Goal: Task Accomplishment & Management: Manage account settings

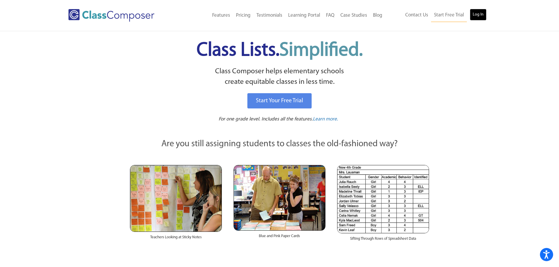
click at [477, 17] on link "Log In" at bounding box center [478, 15] width 17 height 12
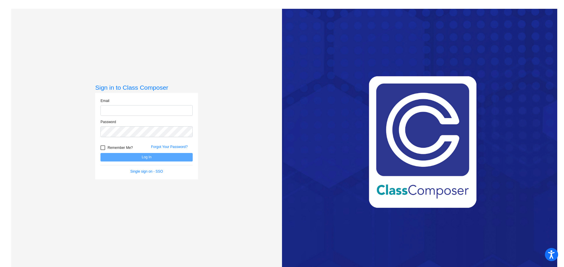
type input "marnberg@psdschools.org"
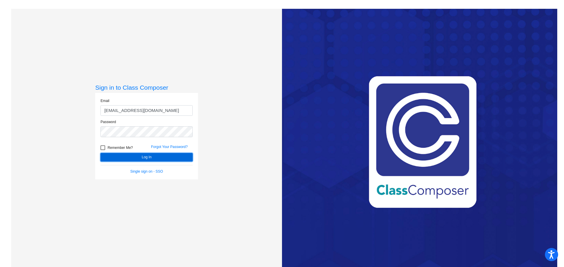
click at [148, 157] on button "Log In" at bounding box center [146, 157] width 92 height 9
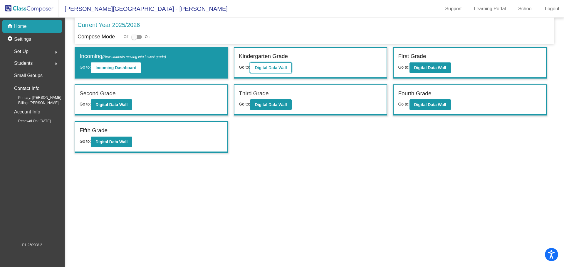
click at [267, 66] on b "Digital Data Wall" at bounding box center [271, 67] width 32 height 5
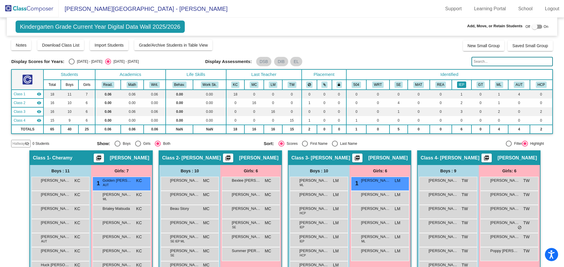
click at [461, 85] on button "IEP" at bounding box center [461, 85] width 9 height 6
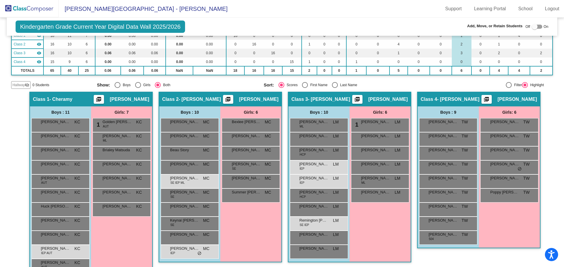
scroll to position [74, 0]
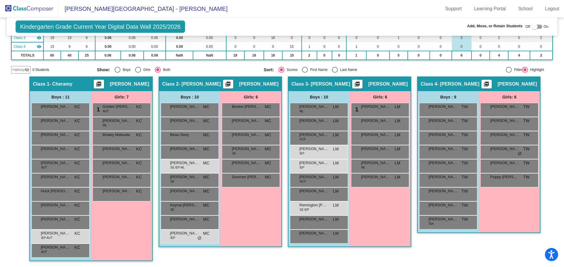
click at [122, 237] on div "Girls: 7 1 Golden Carter AUT KC lock do_not_disturb_alt Aneliza Orozco ML KC lo…" at bounding box center [121, 176] width 61 height 170
click at [53, 236] on span "Sebastian Ring" at bounding box center [55, 234] width 29 height 6
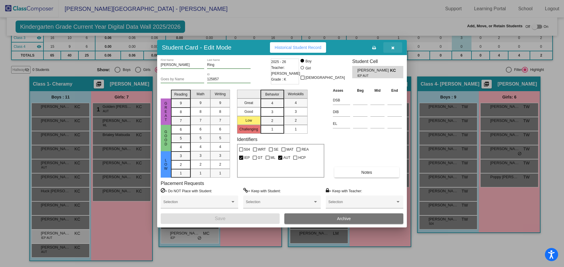
click at [391, 47] on button "button" at bounding box center [392, 47] width 19 height 11
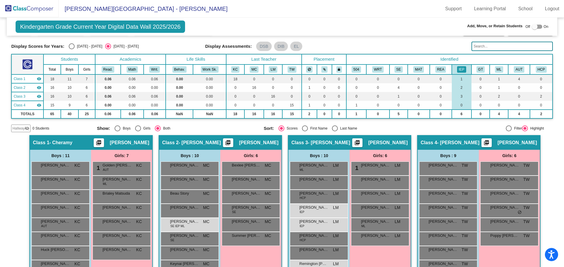
scroll to position [0, 0]
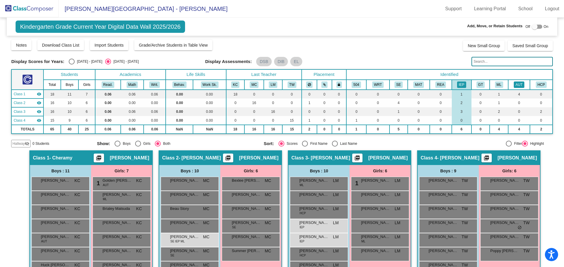
click at [515, 84] on button "AUT" at bounding box center [519, 85] width 11 height 6
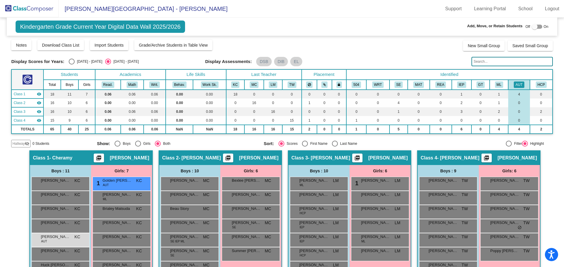
click at [531, 26] on div at bounding box center [534, 27] width 6 height 6
checkbox input "true"
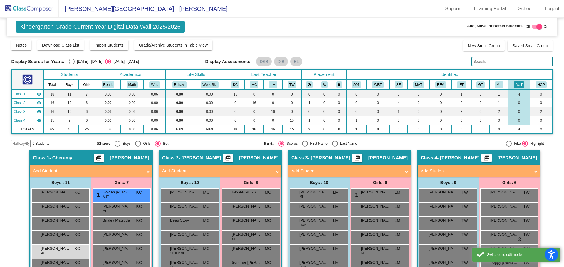
scroll to position [29, 0]
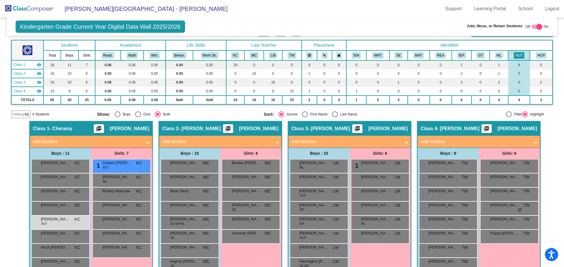
click at [341, 138] on mat-expansion-panel-header "Add Student" at bounding box center [349, 142] width 122 height 12
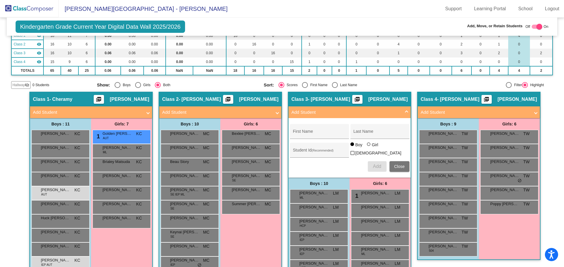
scroll to position [88, 0]
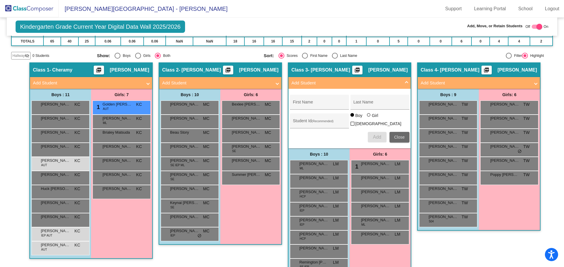
click at [395, 135] on span "Close" at bounding box center [399, 137] width 11 height 5
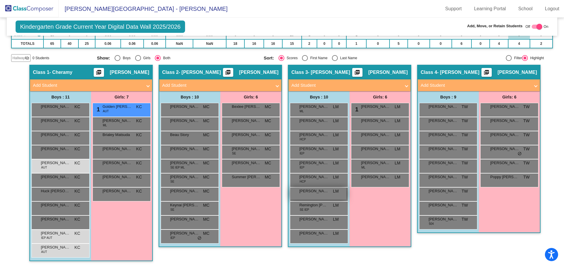
click at [318, 197] on div "Nikko Ruiz LM lock do_not_disturb_alt" at bounding box center [318, 194] width 56 height 12
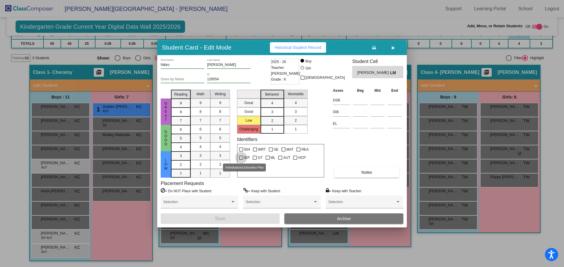
click at [240, 158] on div at bounding box center [241, 158] width 4 height 4
click at [241, 160] on input "IEP" at bounding box center [241, 160] width 0 height 0
checkbox input "true"
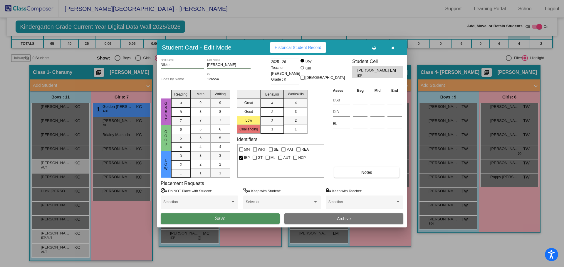
click at [223, 216] on span "Save" at bounding box center [220, 218] width 11 height 5
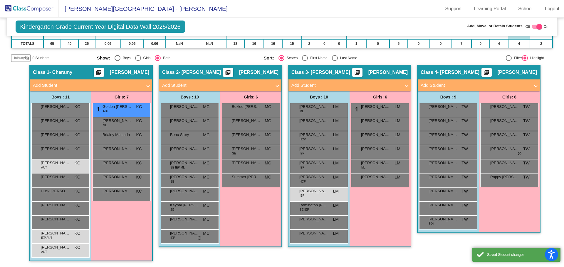
click at [448, 257] on div "Class 4 - Warren picture_as_pdf Tammy Warren Add Student First Name Last Name S…" at bounding box center [478, 166] width 123 height 203
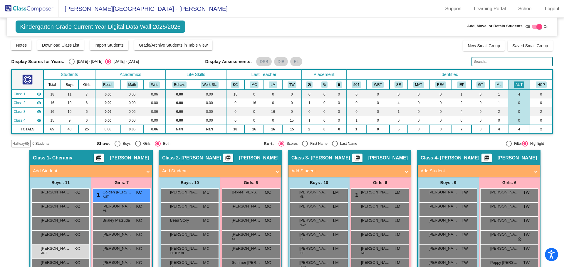
click at [373, 6] on mat-toolbar "Eyestone Elementary School - Mary Support Learning Portal School Logout" at bounding box center [282, 9] width 564 height 18
